Goal: Information Seeking & Learning: Understand process/instructions

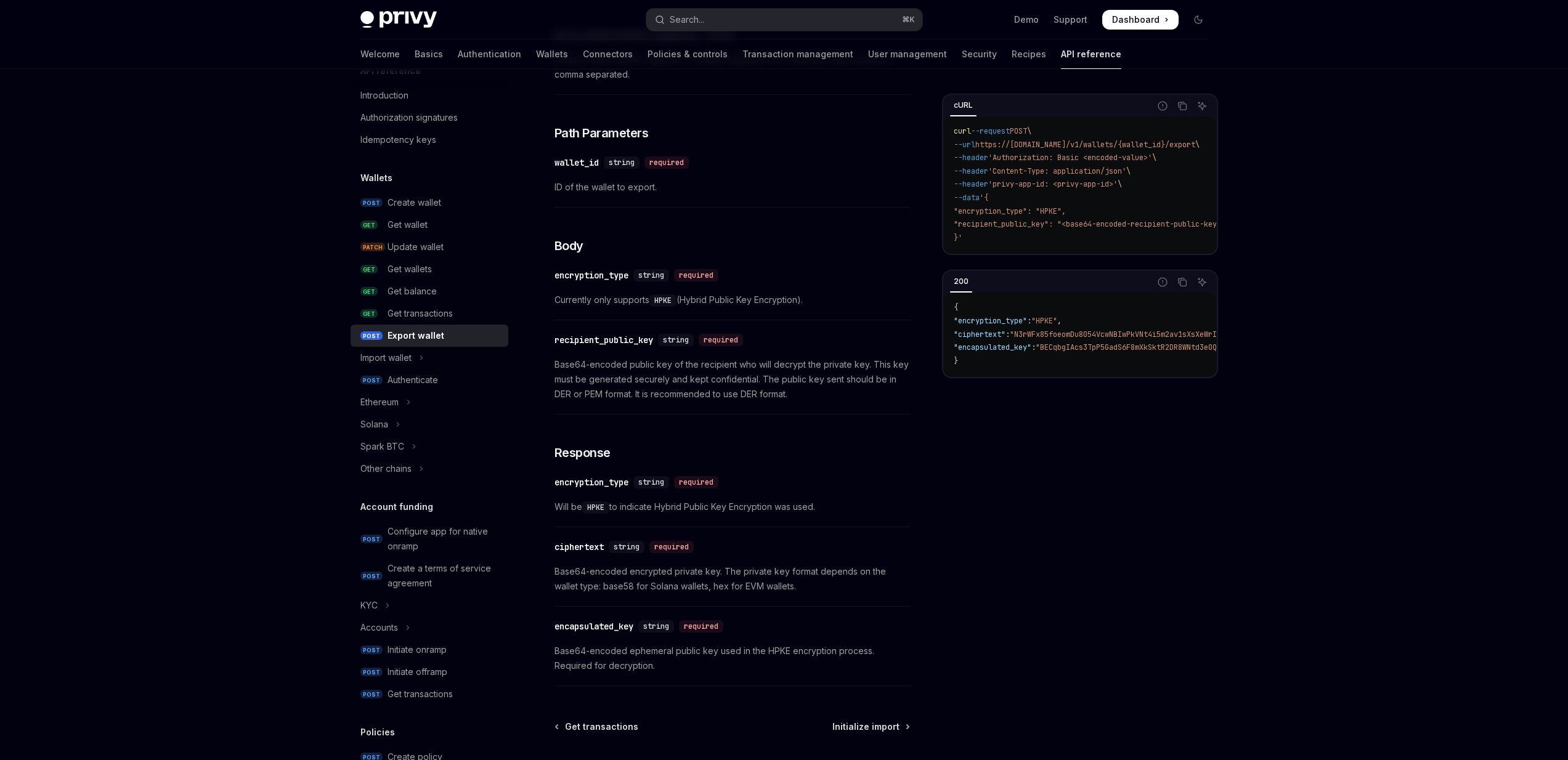
scroll to position [594, 0]
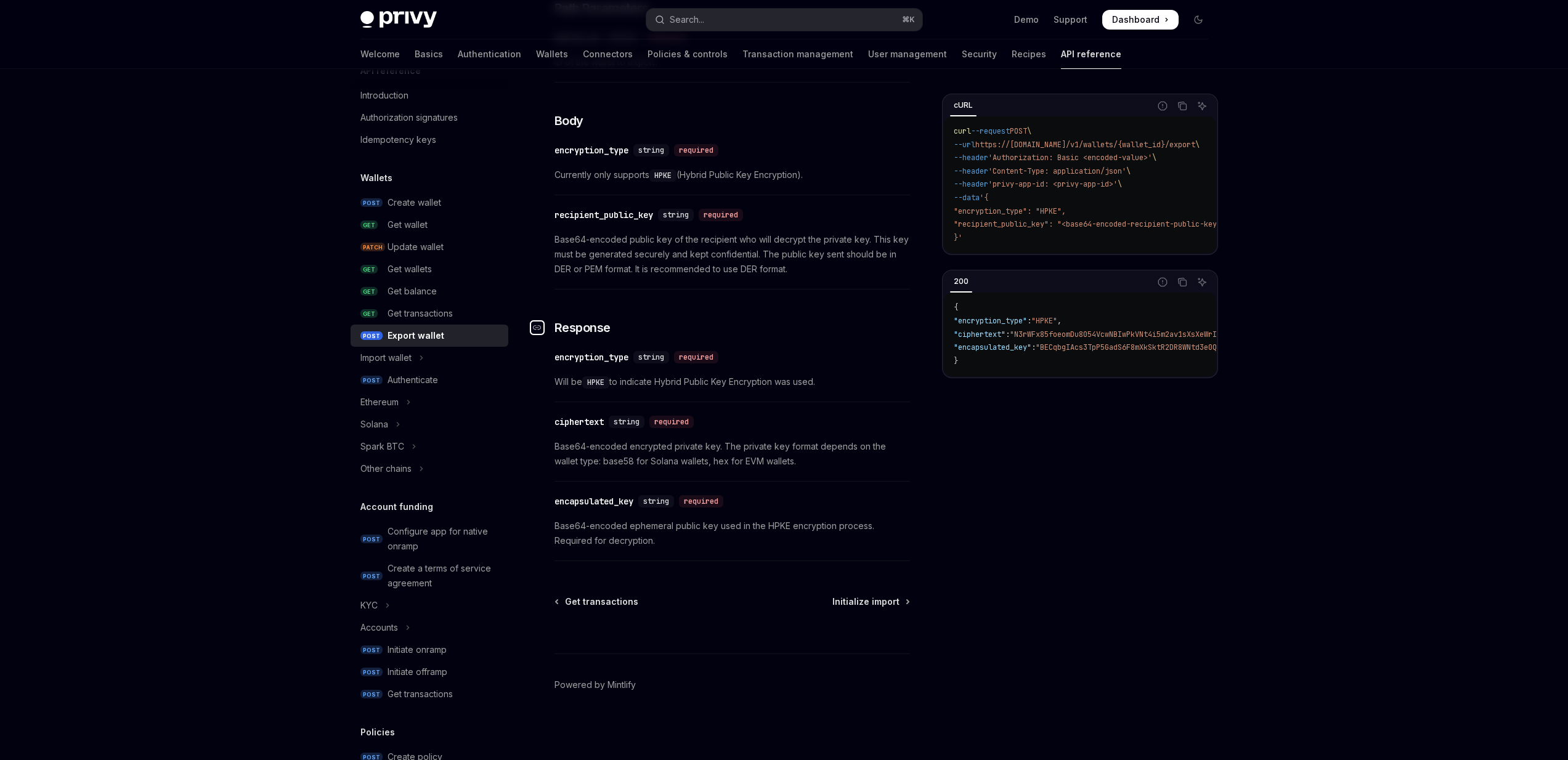
drag, startPoint x: 553, startPoint y: 329, endPoint x: 591, endPoint y: 450, distance: 126.8
click at [579, 450] on span "Base64-encoded encrypted private key. The private key format depends on the wal…" at bounding box center [732, 454] width 355 height 29
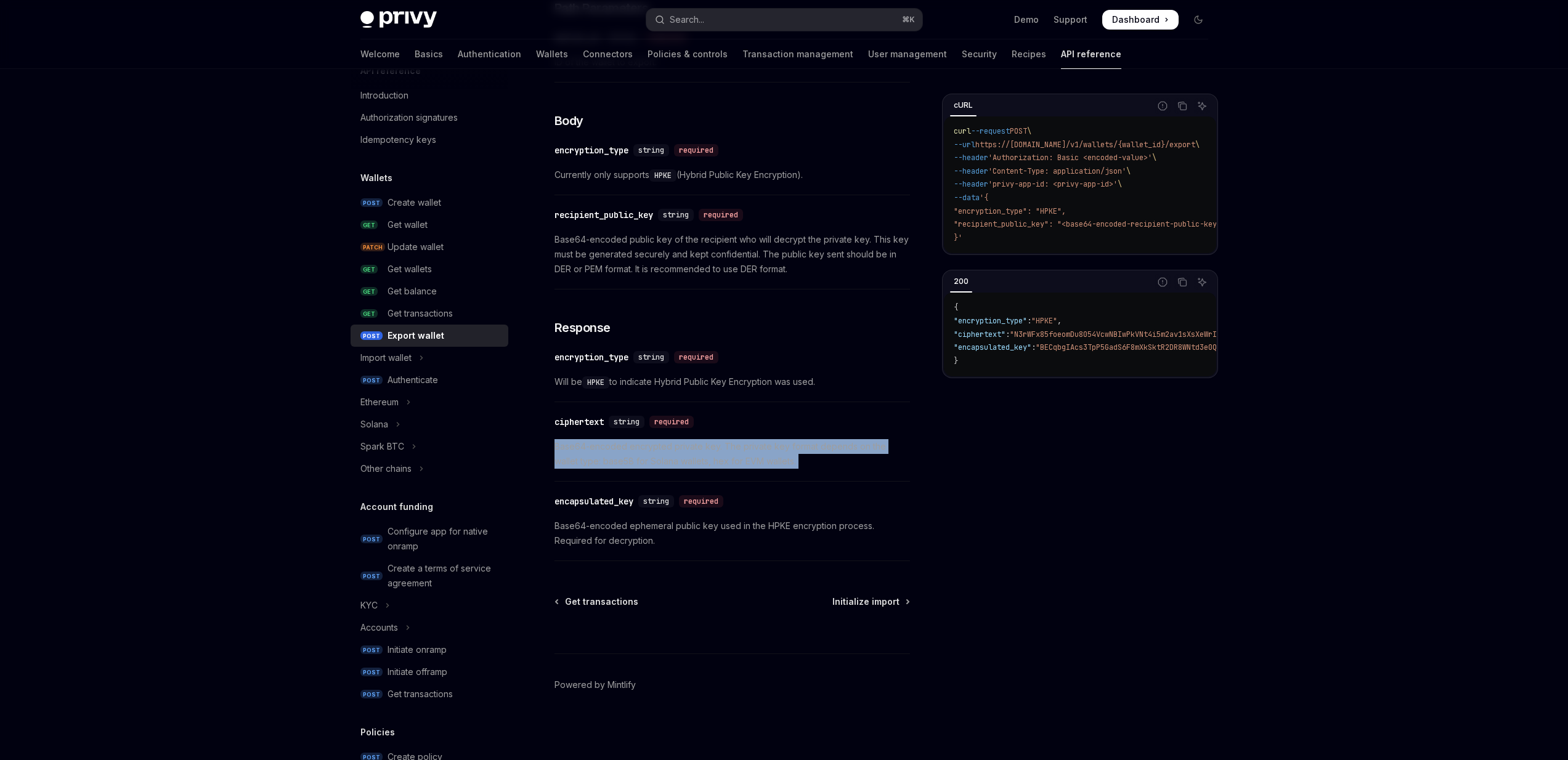
click at [579, 450] on span "Base64-encoded encrypted private key. The private key format depends on the wal…" at bounding box center [732, 454] width 355 height 29
click at [570, 450] on span "Base64-encoded encrypted private key. The private key format depends on the wal…" at bounding box center [732, 454] width 355 height 29
drag, startPoint x: 570, startPoint y: 450, endPoint x: 766, endPoint y: 463, distance: 196.4
click at [766, 463] on span "Base64-encoded encrypted private key. The private key format depends on the wal…" at bounding box center [732, 454] width 355 height 29
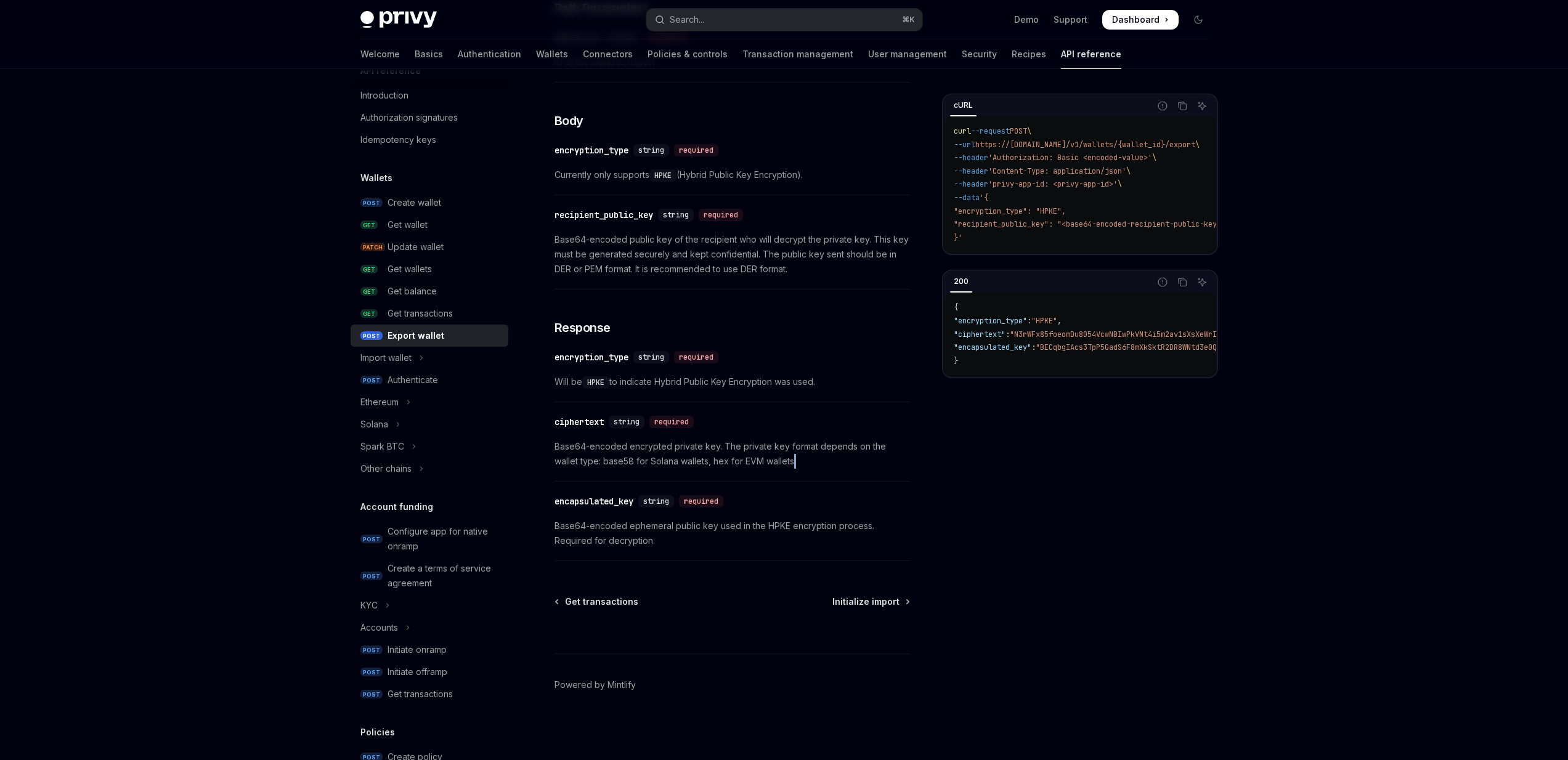
click at [766, 463] on span "Base64-encoded encrypted private key. The private key format depends on the wal…" at bounding box center [732, 454] width 355 height 29
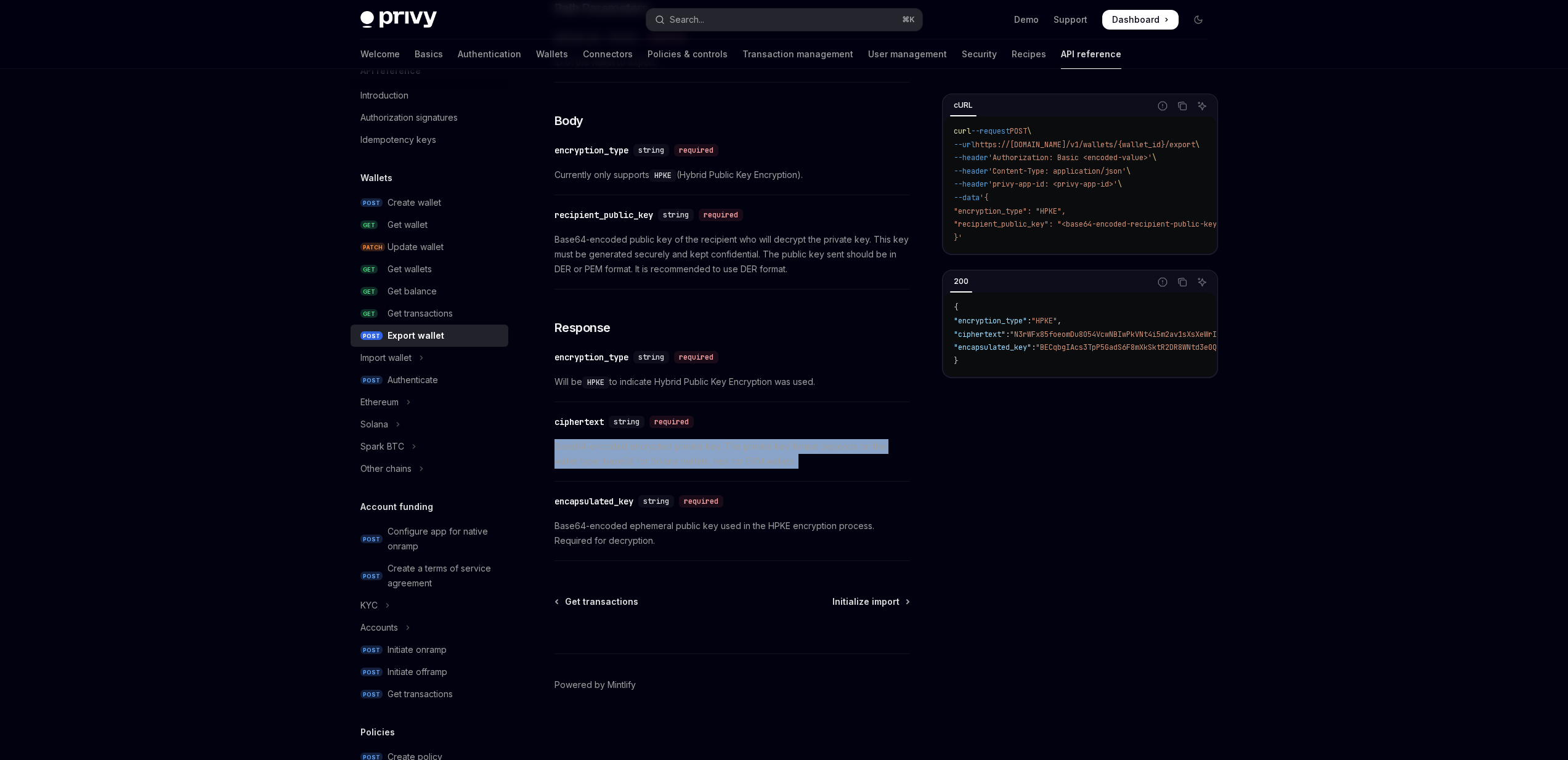
click at [766, 463] on span "Base64-encoded encrypted private key. The private key format depends on the wal…" at bounding box center [732, 454] width 355 height 29
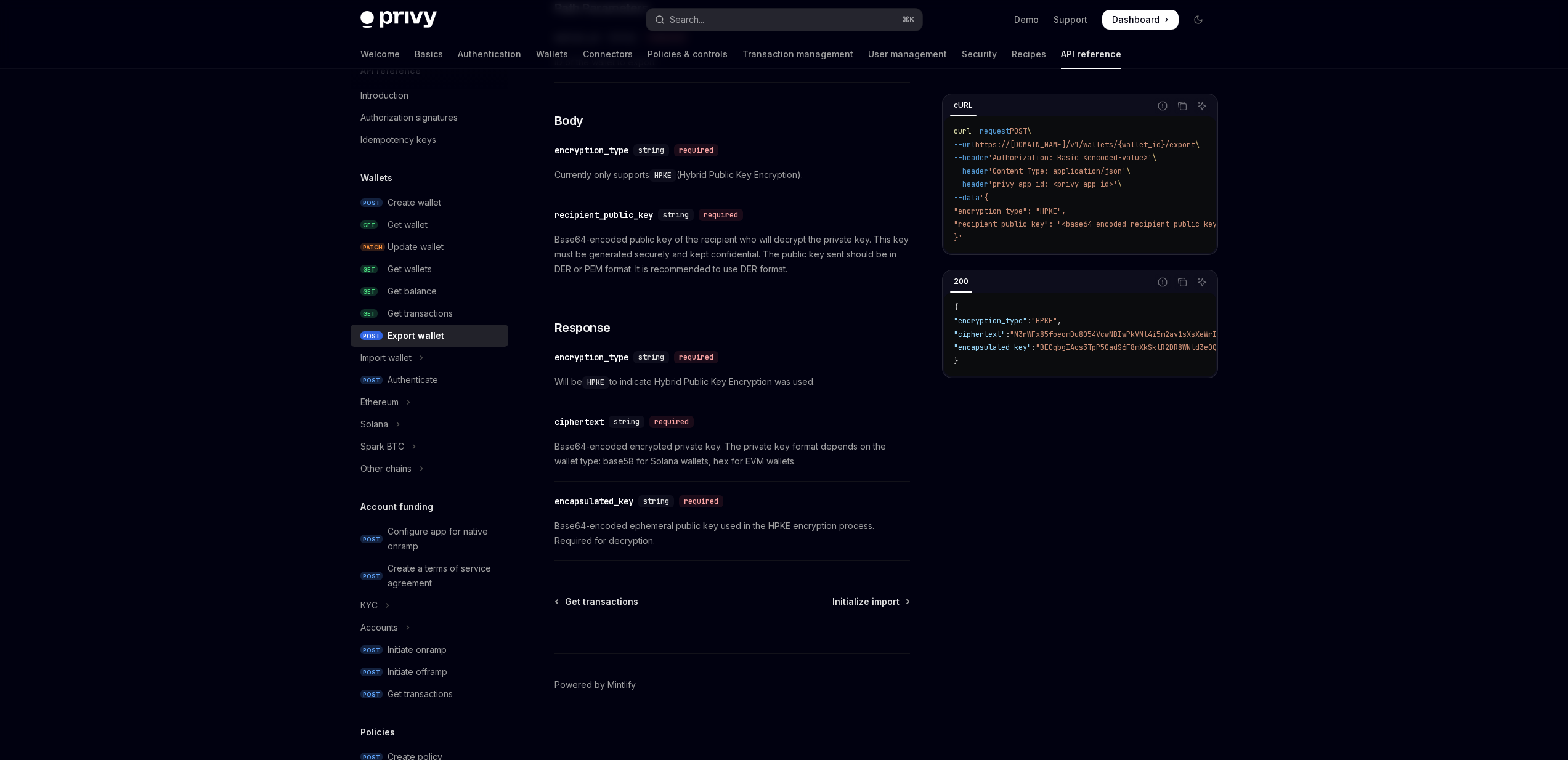
click at [566, 524] on span "Base64-encoded ephemeral public key used in the HPKE encryption process. Requir…" at bounding box center [732, 533] width 355 height 29
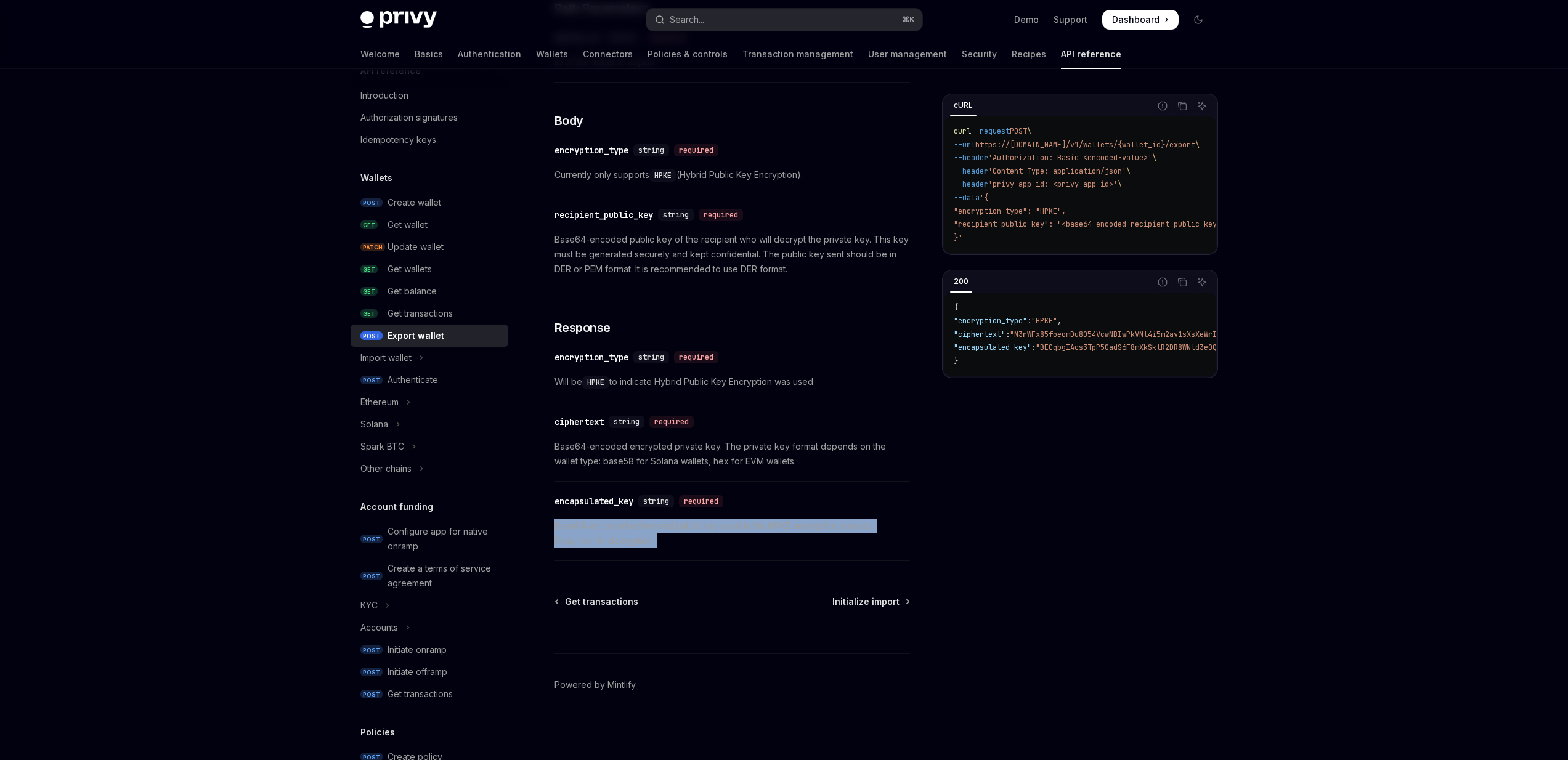
drag, startPoint x: 566, startPoint y: 524, endPoint x: 660, endPoint y: 537, distance: 94.9
click at [660, 537] on span "Base64-encoded ephemeral public key used in the HPKE encryption process. Requir…" at bounding box center [732, 533] width 355 height 29
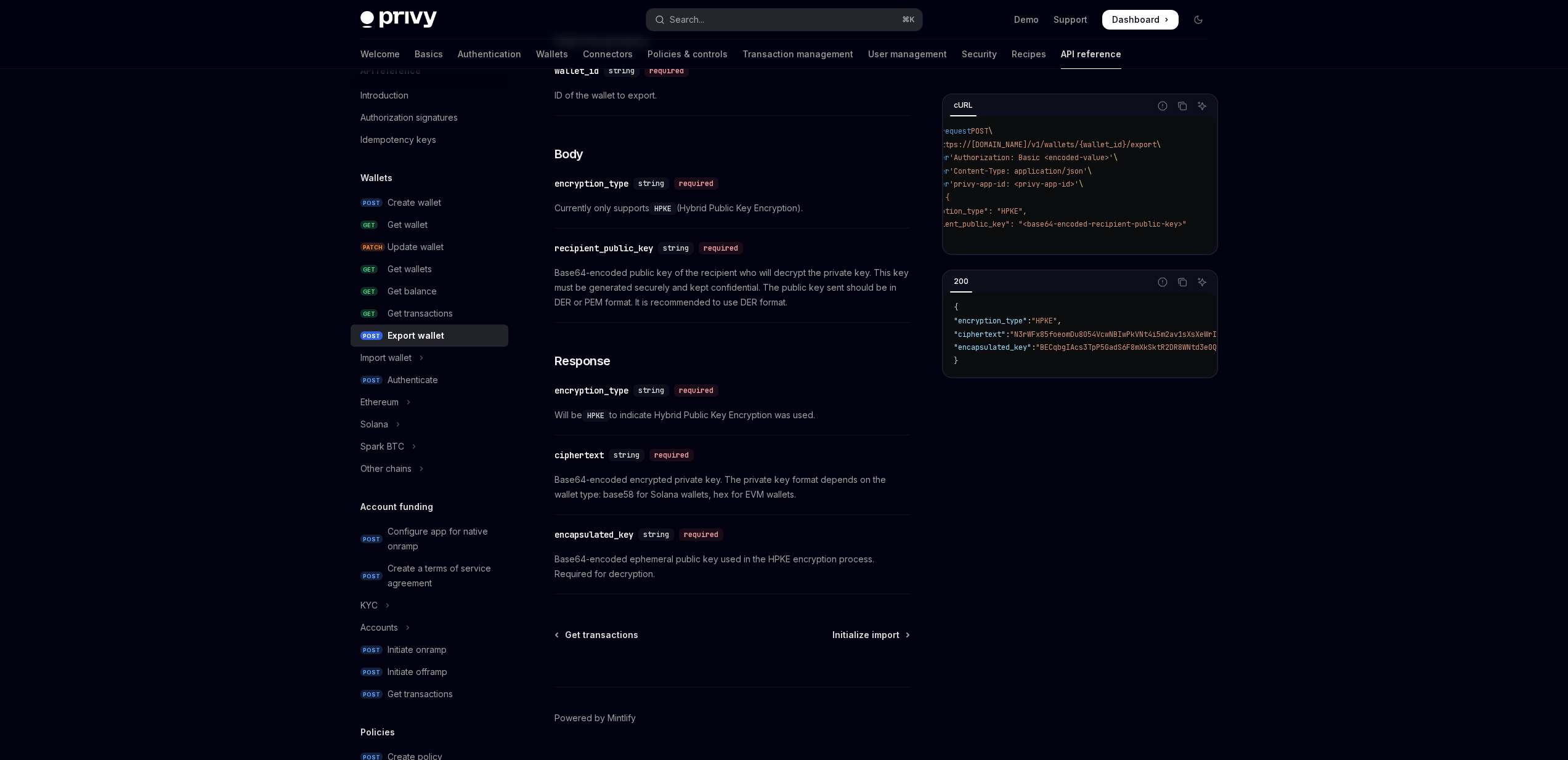
scroll to position [0, 0]
click at [549, 382] on link "​" at bounding box center [542, 391] width 25 height 25
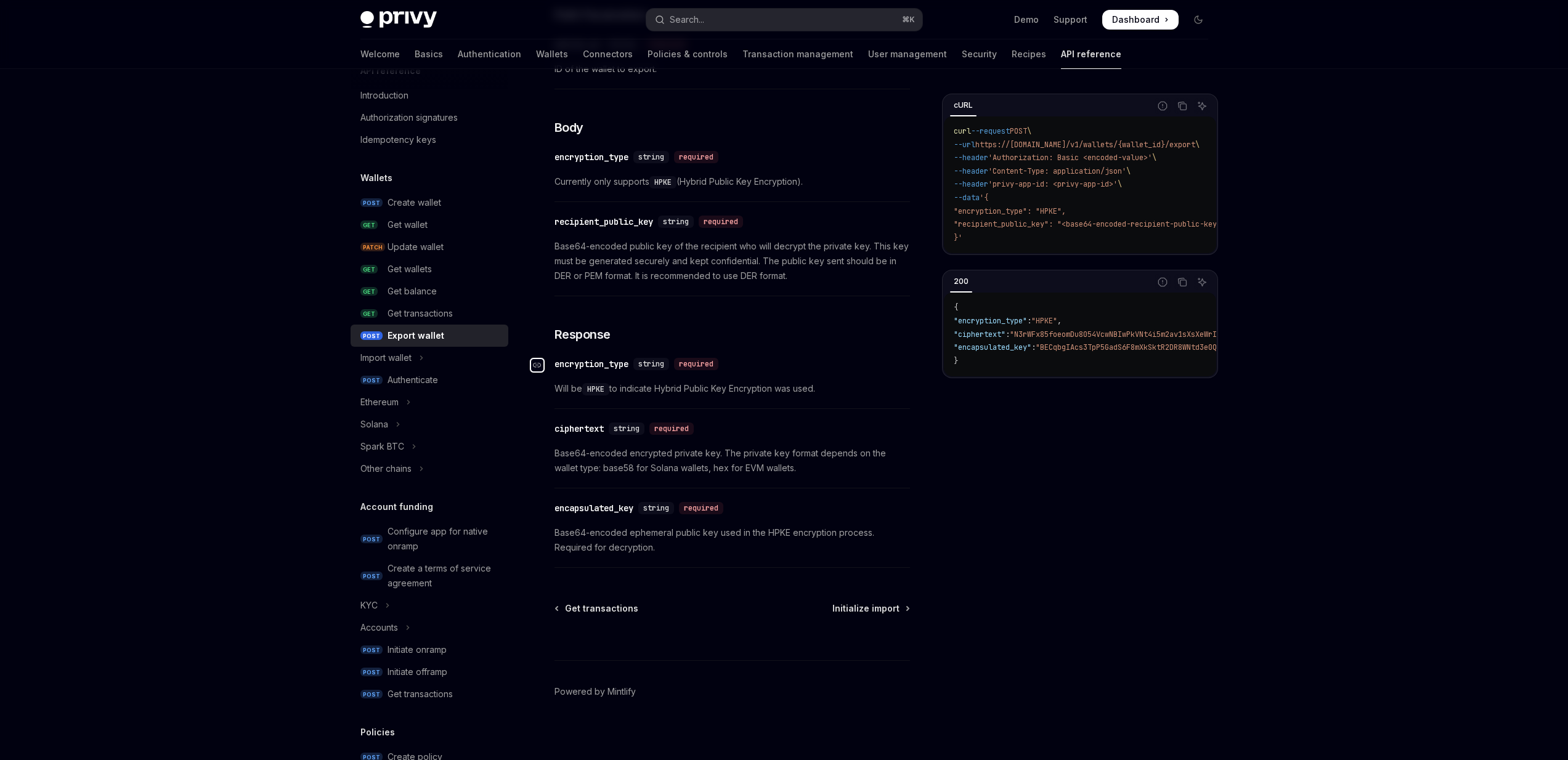
scroll to position [594, 0]
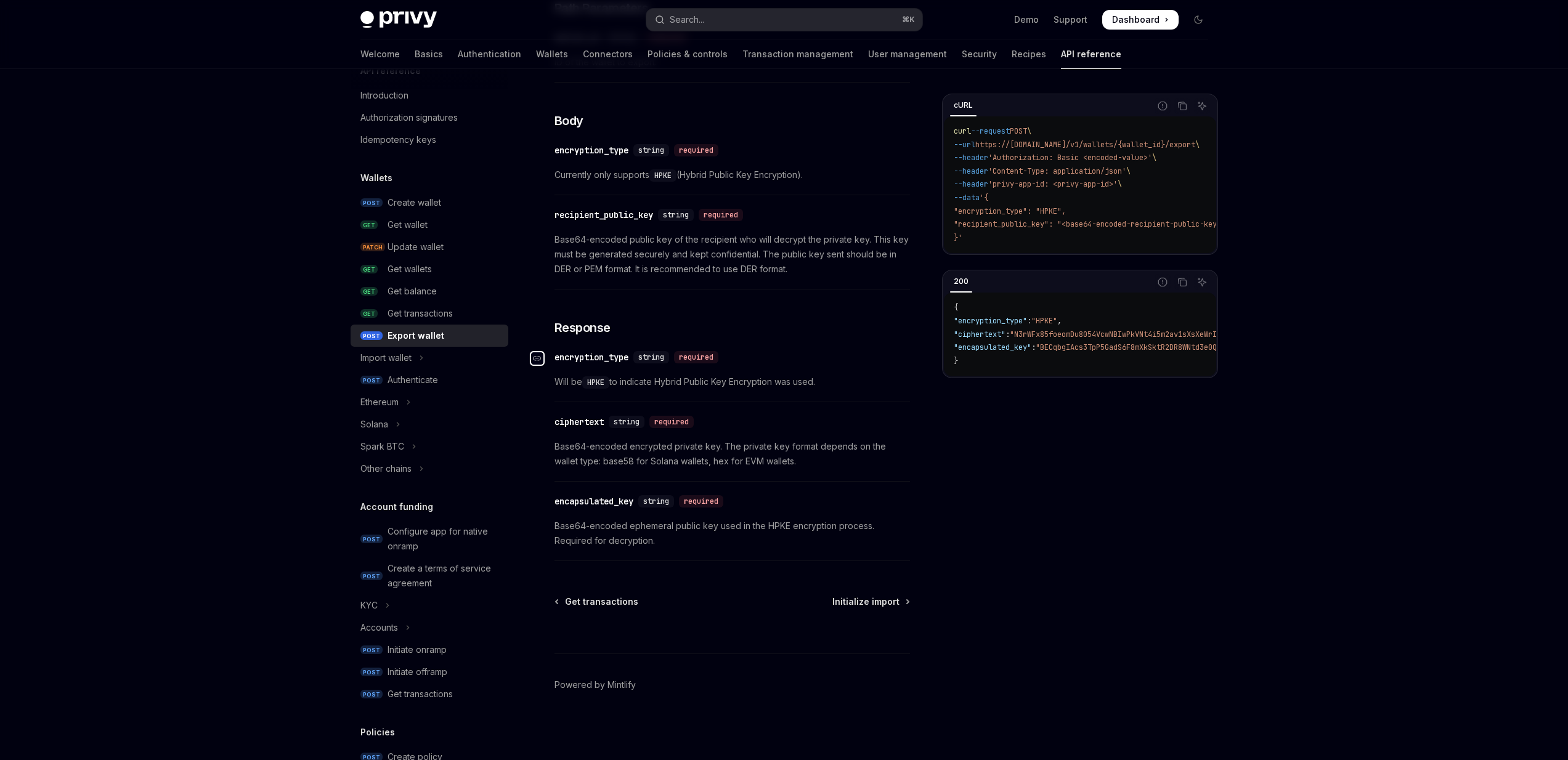
click at [549, 382] on div "Wallets Export wallet OpenAI Open in ChatGPT Export a wallet’s private key. Ope…" at bounding box center [616, 129] width 591 height 1261
click at [562, 409] on div "​ ciphertext string required Base64-encoded encrypted private key. The private …" at bounding box center [732, 445] width 355 height 74
click at [415, 378] on div "Authenticate" at bounding box center [412, 380] width 50 height 15
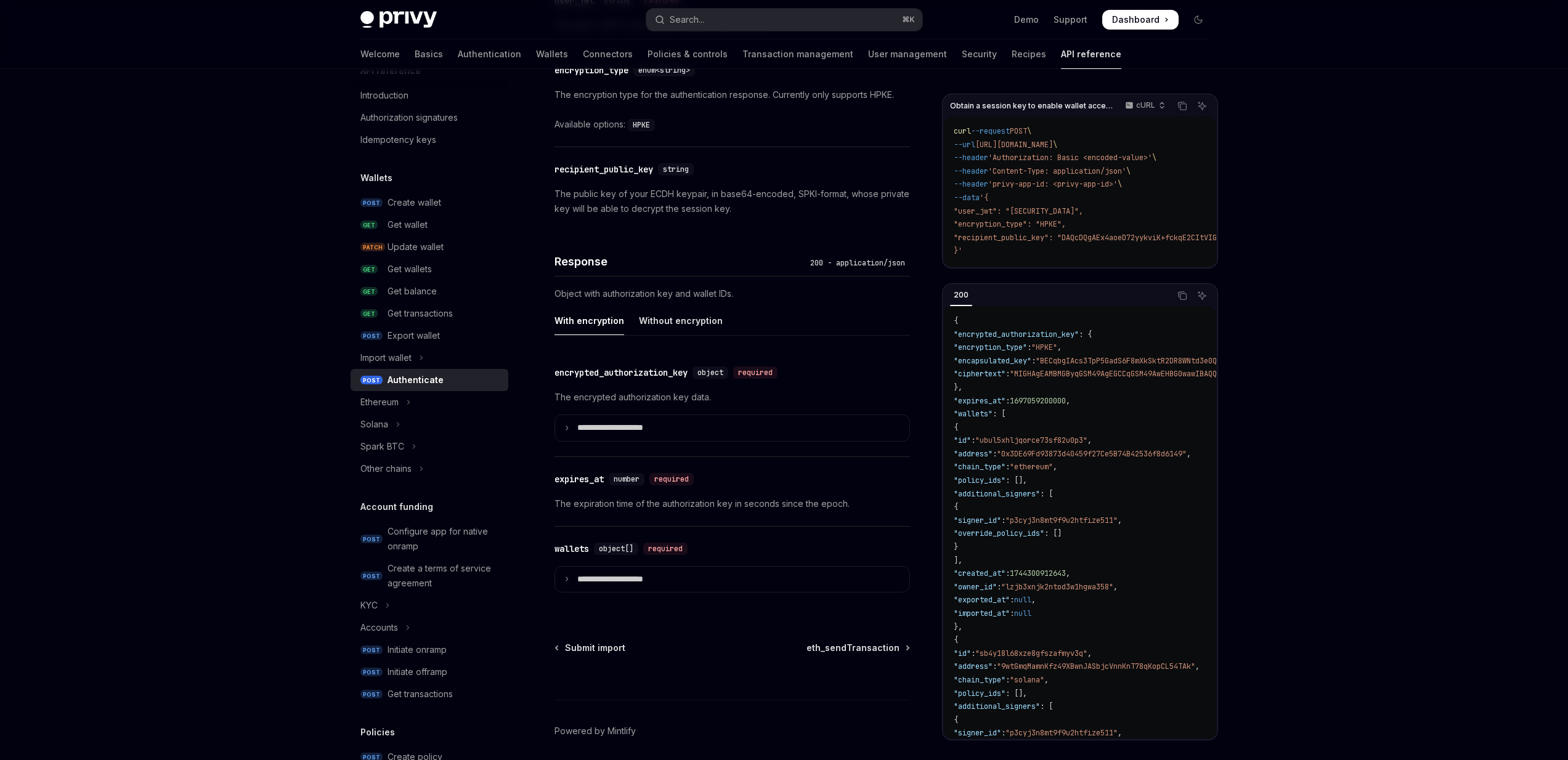
scroll to position [846, 0]
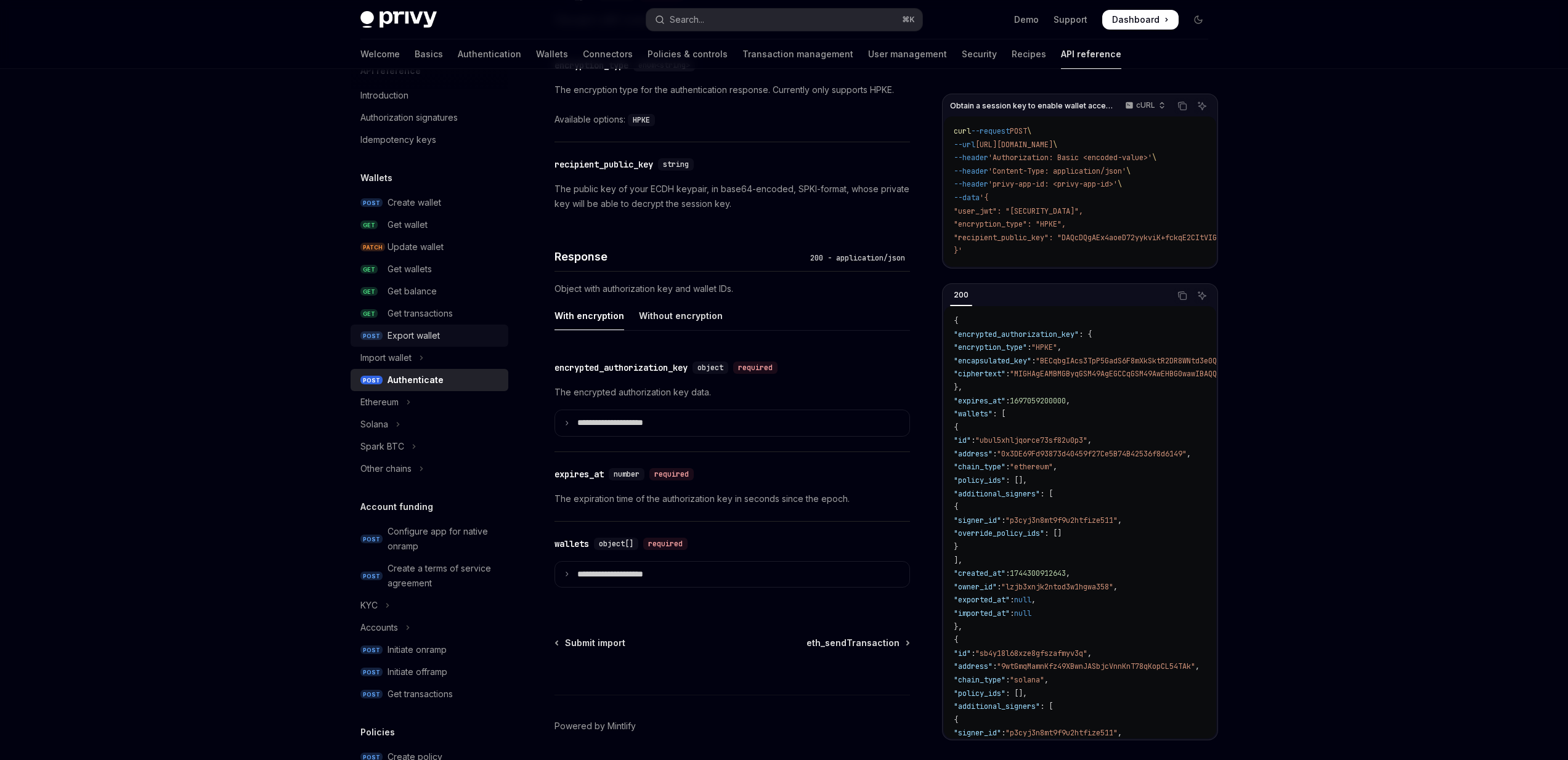
click at [413, 330] on div "Export wallet" at bounding box center [414, 336] width 53 height 15
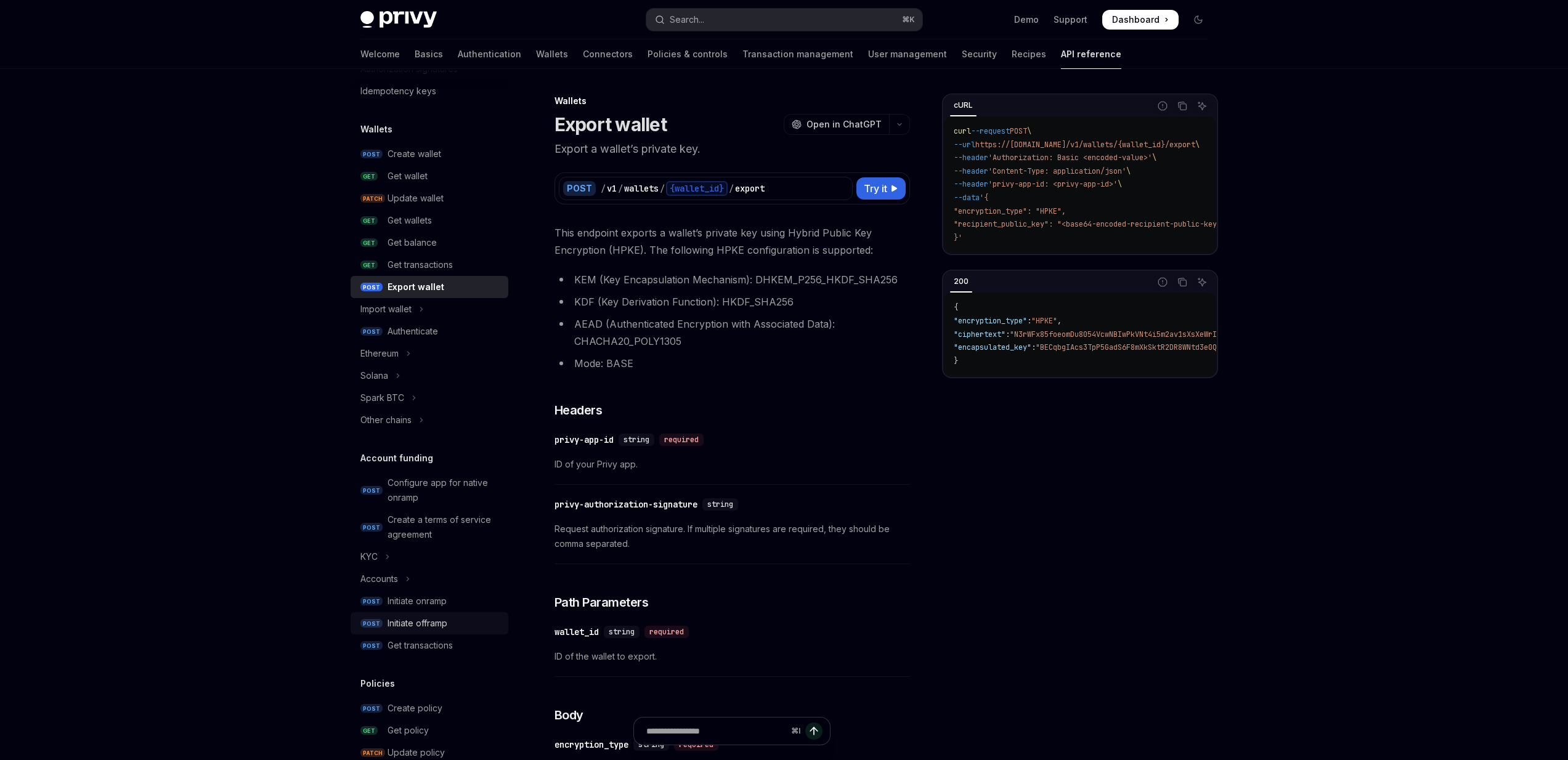
scroll to position [62, 0]
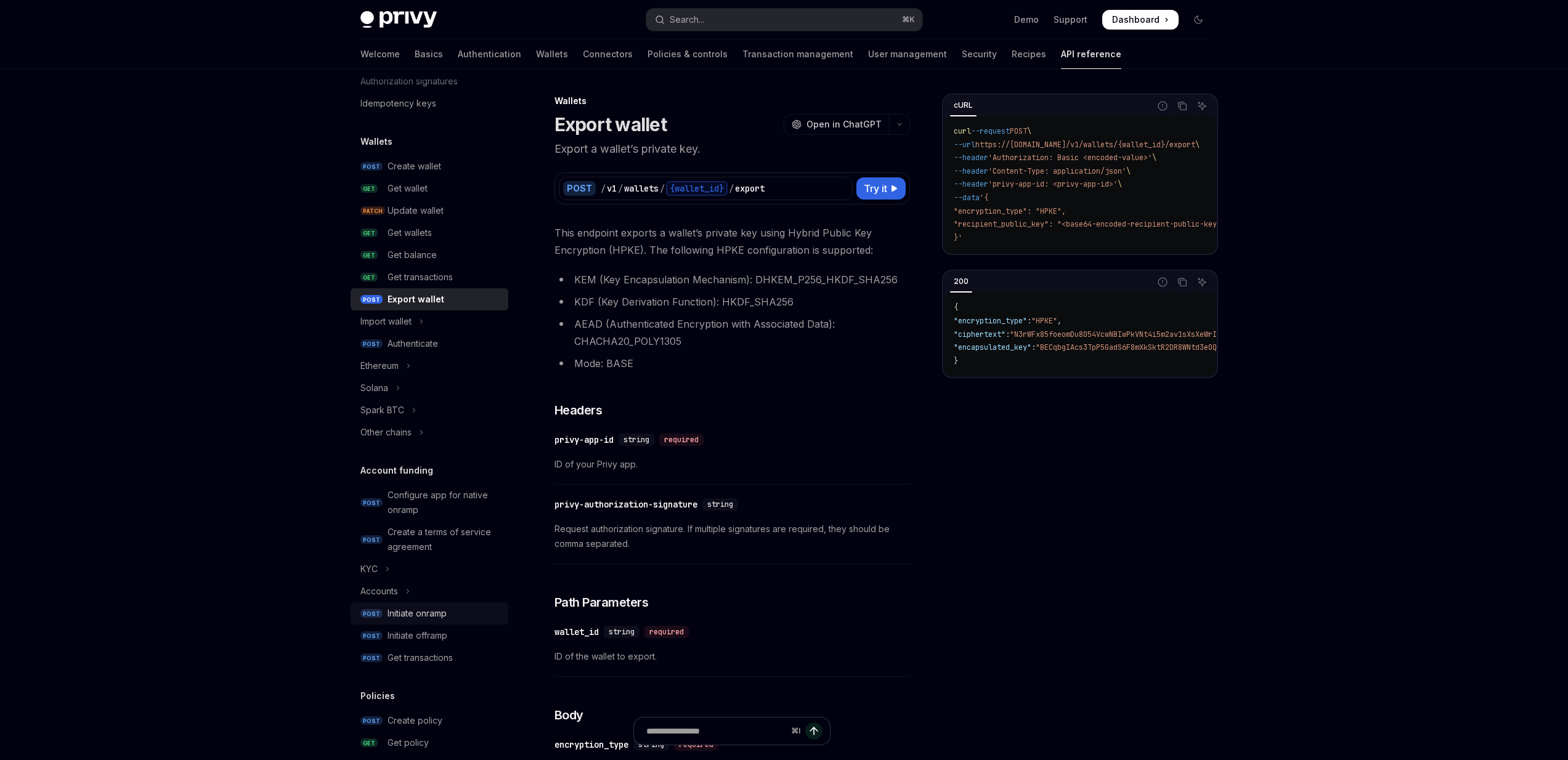
click at [402, 612] on div "Initiate onramp" at bounding box center [417, 614] width 59 height 15
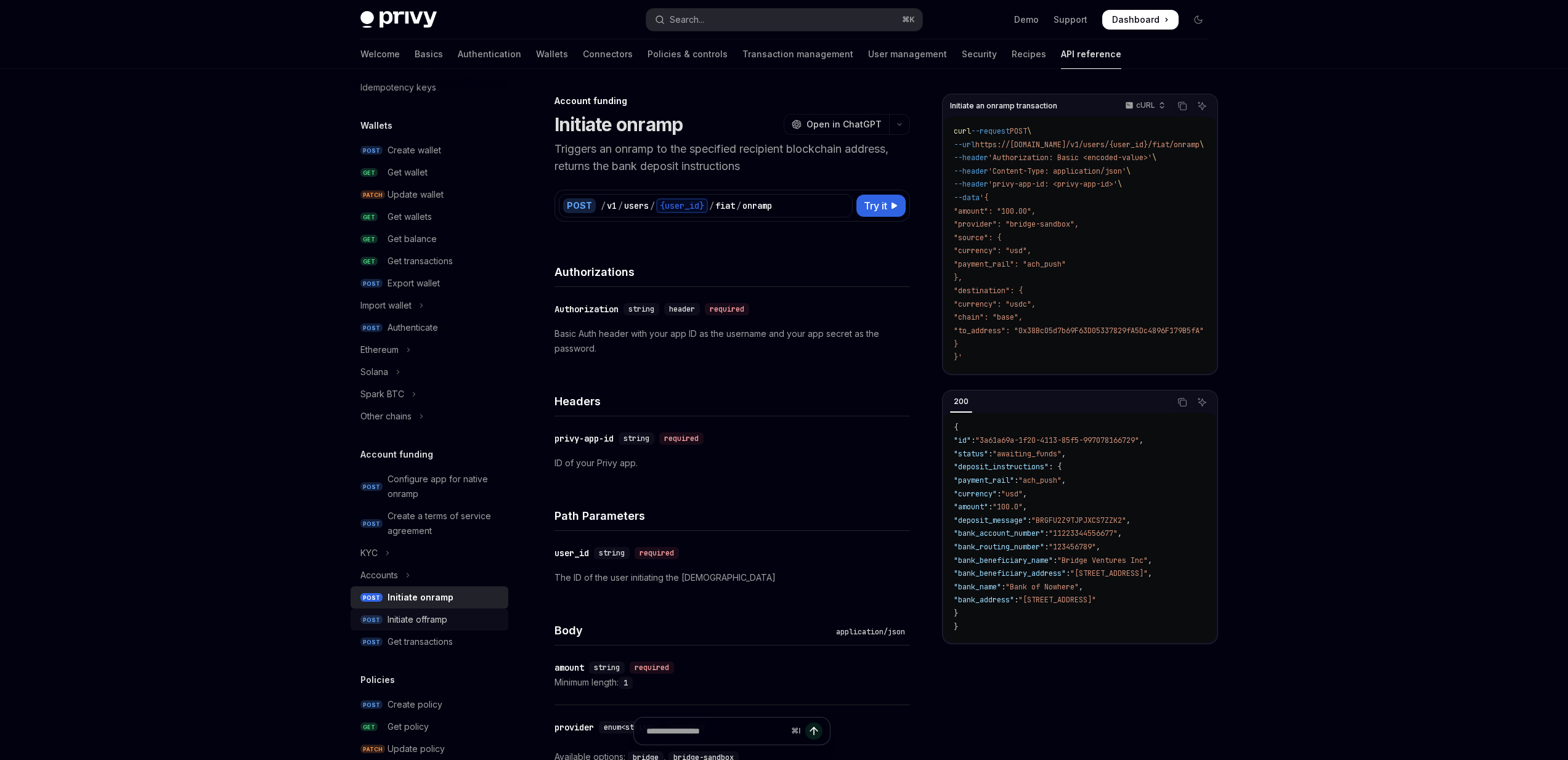
scroll to position [78, 0]
click at [397, 625] on div "Initiate offramp" at bounding box center [418, 619] width 60 height 15
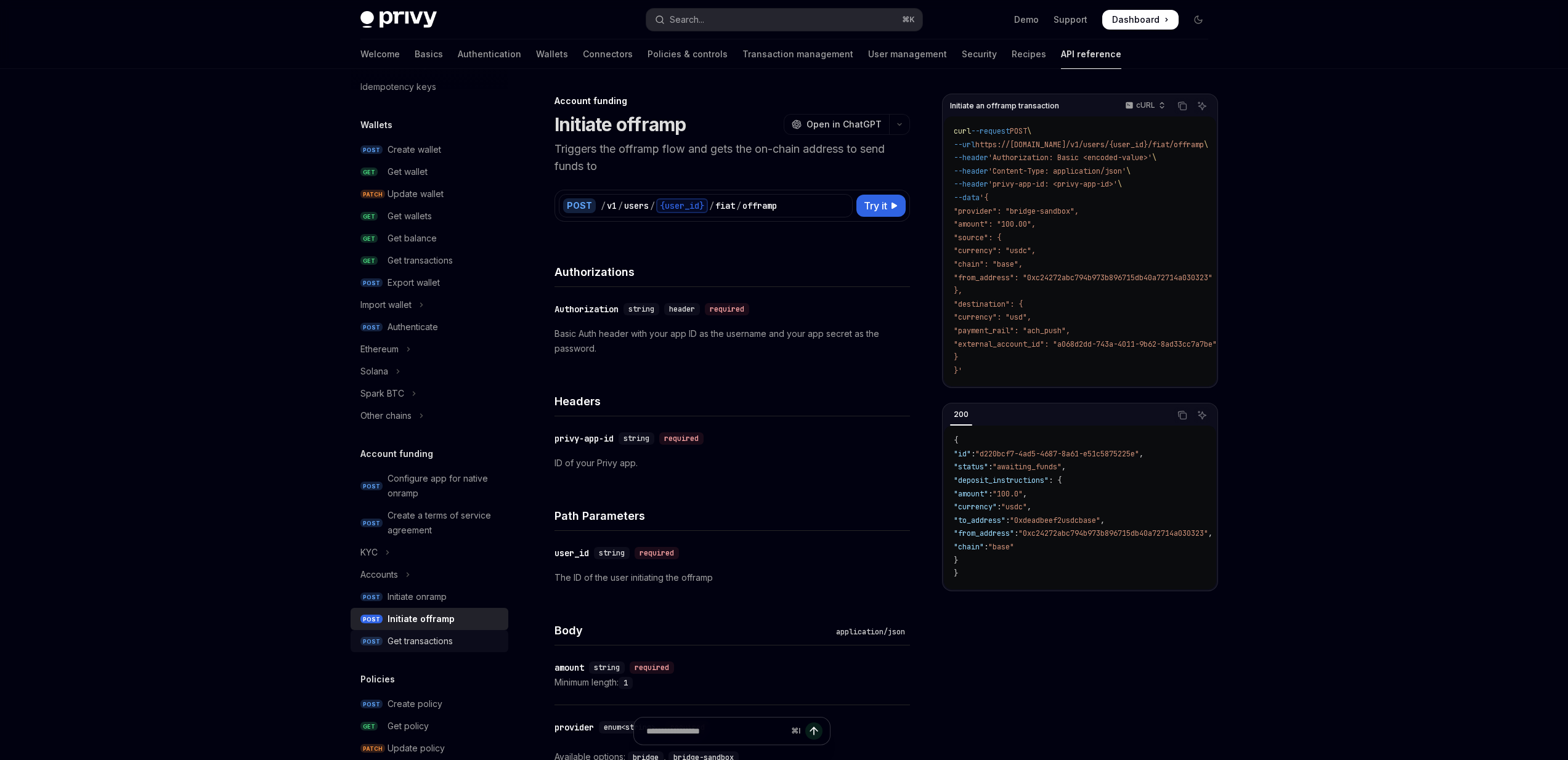
click at [397, 638] on div "Get transactions" at bounding box center [420, 641] width 65 height 15
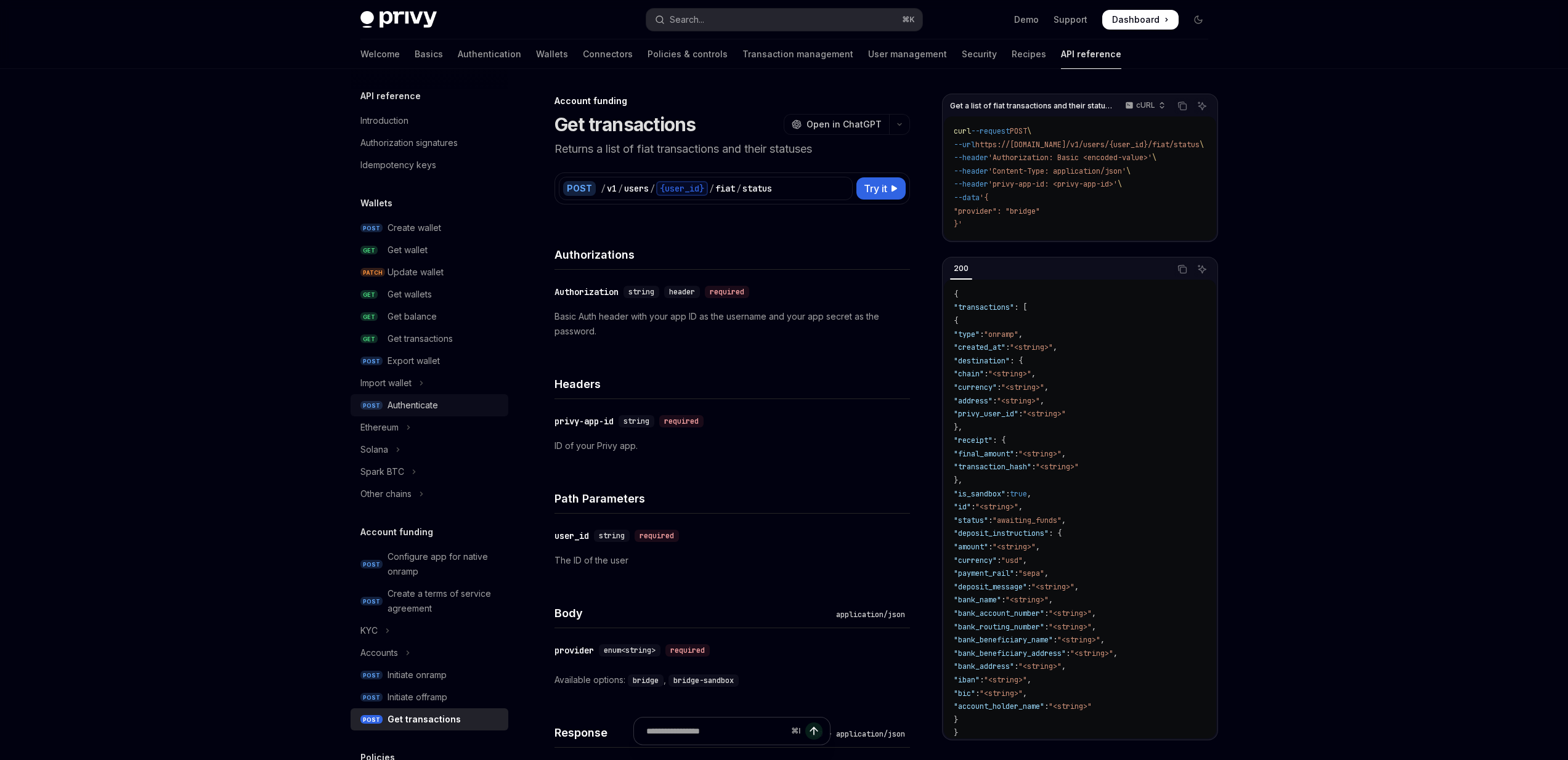
click at [398, 396] on link "POST Authenticate" at bounding box center [430, 406] width 158 height 23
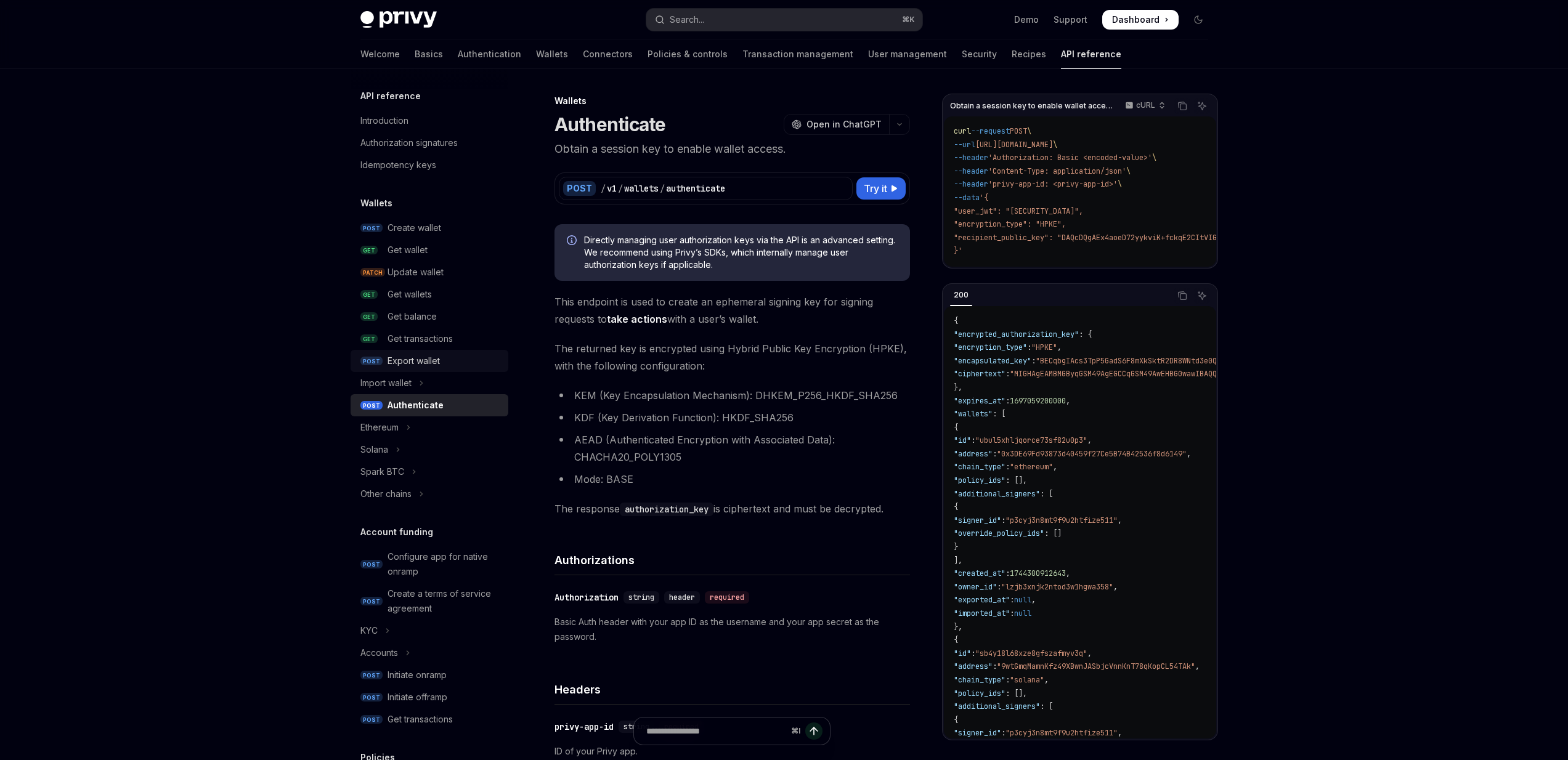
click at [398, 354] on div "Export wallet" at bounding box center [414, 361] width 53 height 15
type textarea "*"
